Goal: Find specific page/section: Find specific page/section

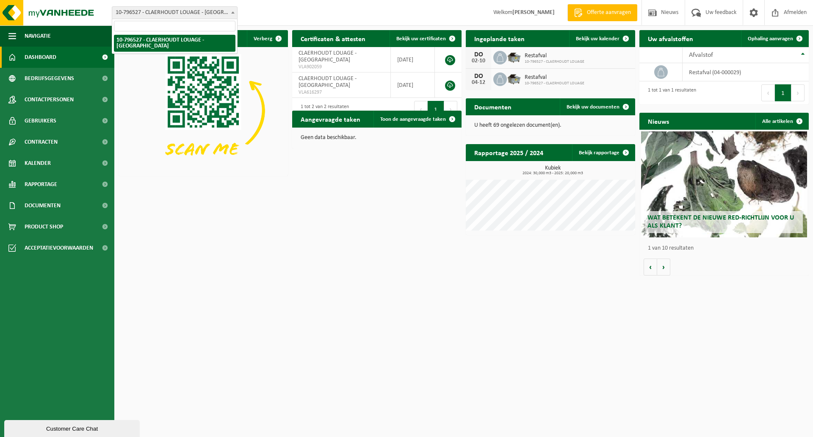
click at [230, 14] on span at bounding box center [233, 12] width 8 height 11
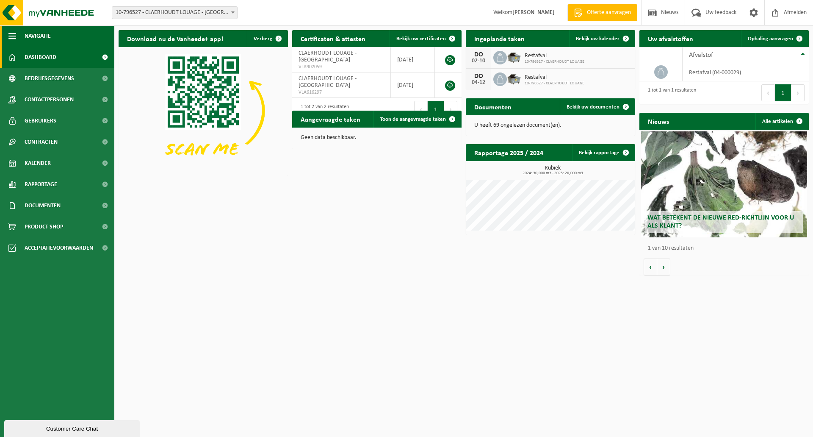
click at [38, 28] on span "Navigatie" at bounding box center [38, 35] width 26 height 21
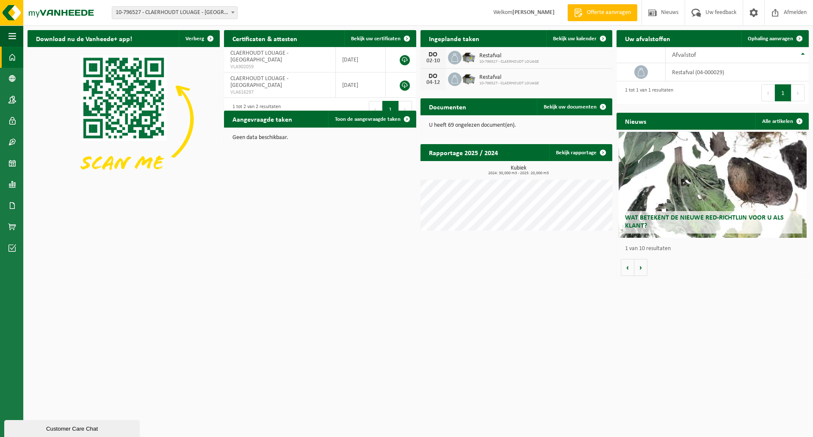
click at [38, 28] on div "Download nu de Vanheede+ app! [GEOGRAPHIC_DATA]" at bounding box center [123, 111] width 197 height 171
click at [12, 36] on span "button" at bounding box center [12, 35] width 8 height 21
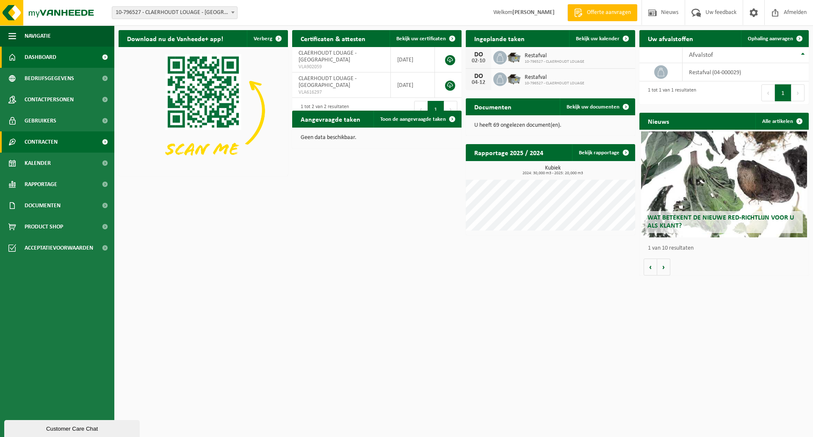
click at [60, 145] on link "Contracten" at bounding box center [57, 141] width 114 height 21
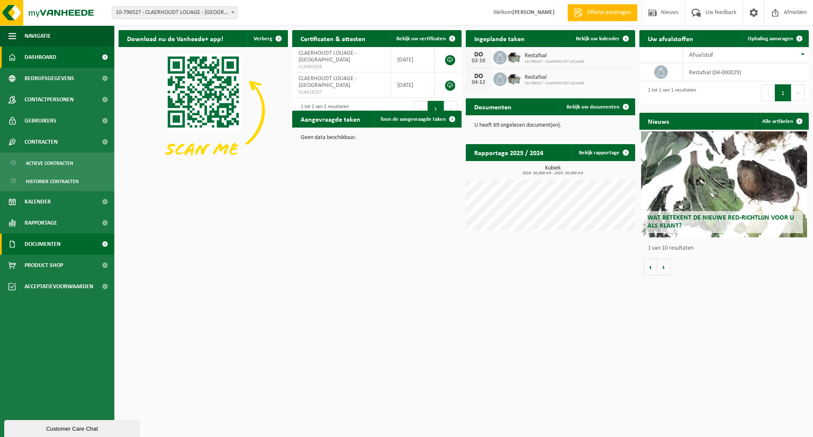
click at [47, 241] on span "Documenten" at bounding box center [43, 243] width 36 height 21
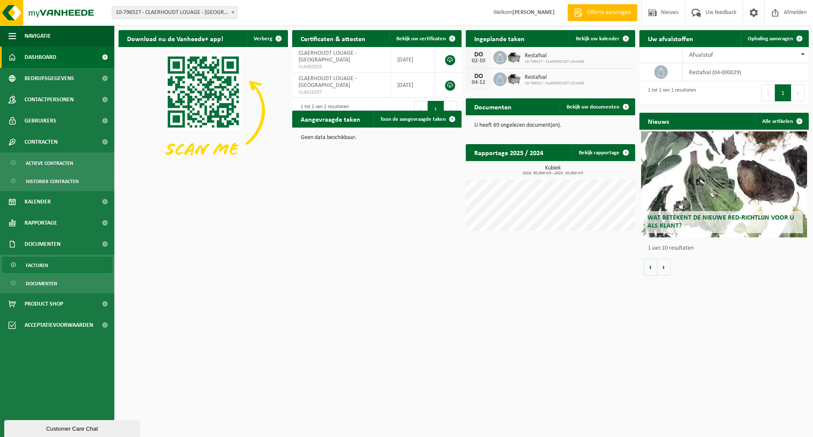
click at [46, 267] on span "Facturen" at bounding box center [37, 265] width 22 height 16
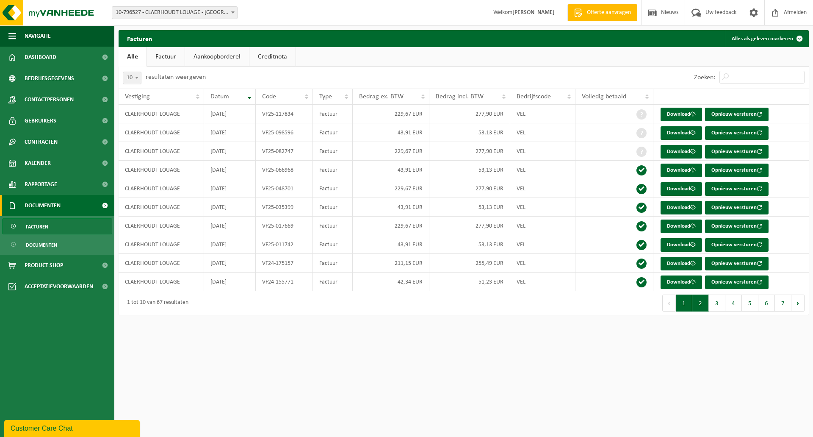
click at [702, 301] on button "2" at bounding box center [701, 302] width 17 height 17
